Goal: Check status: Check status

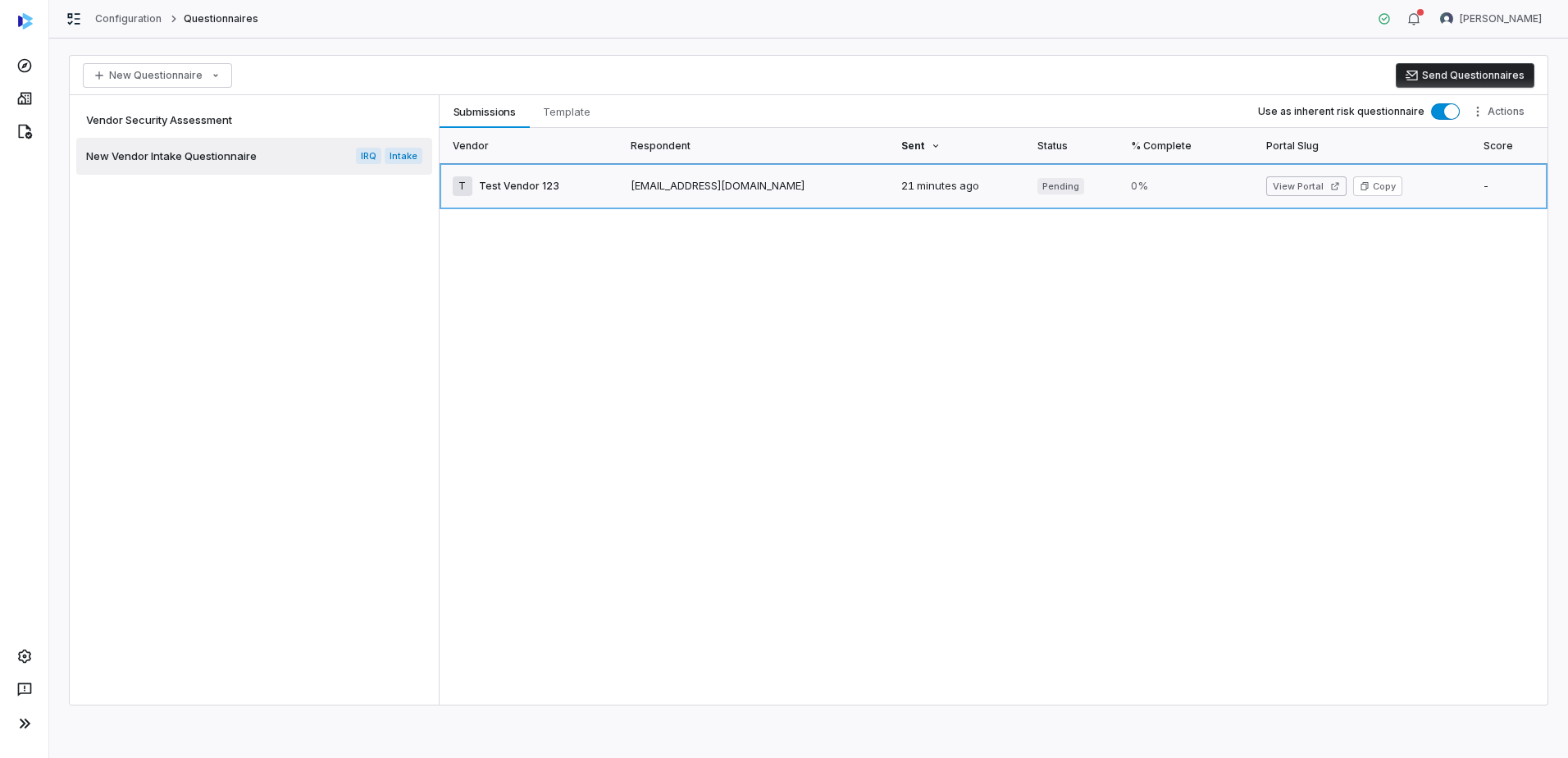
click at [1485, 186] on link at bounding box center [1511, 186] width 74 height 46
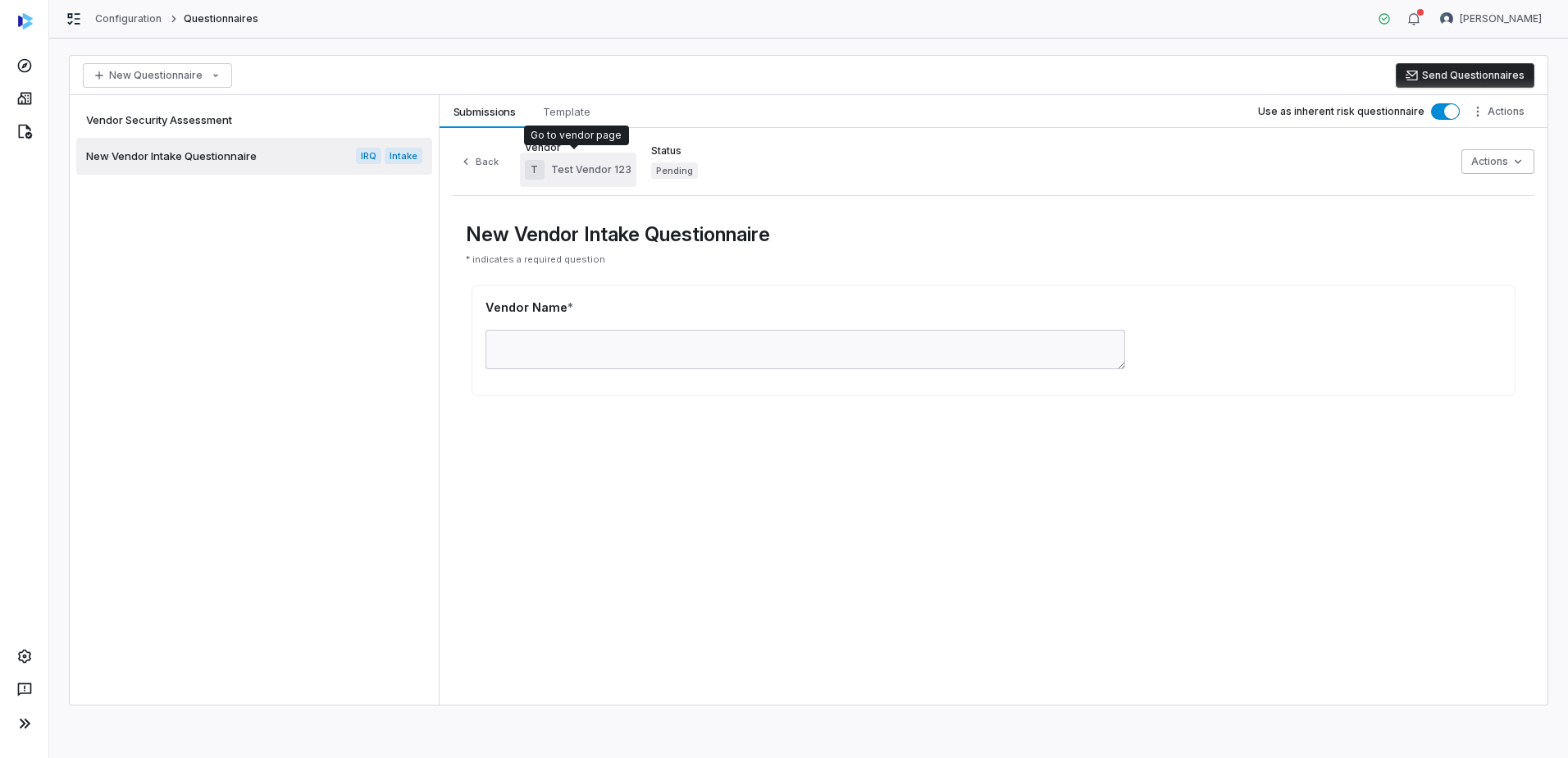
click at [576, 172] on span "Test Vendor 123" at bounding box center [591, 170] width 81 height 13
